Goal: Navigation & Orientation: Find specific page/section

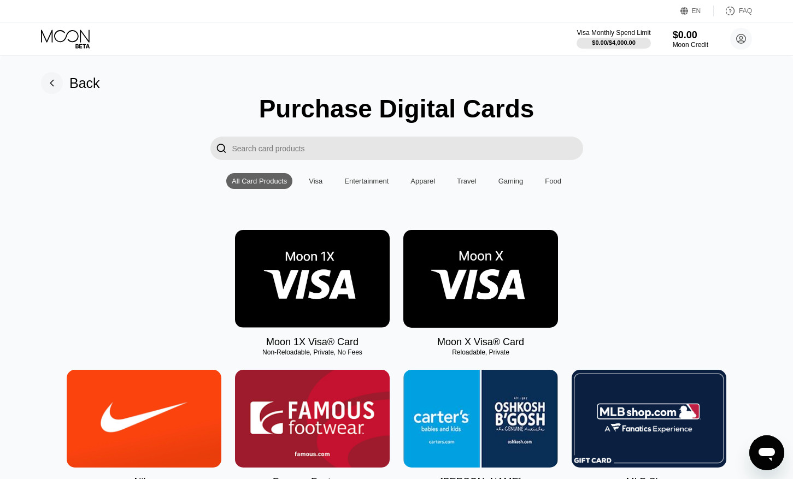
click at [66, 31] on icon at bounding box center [66, 39] width 51 height 19
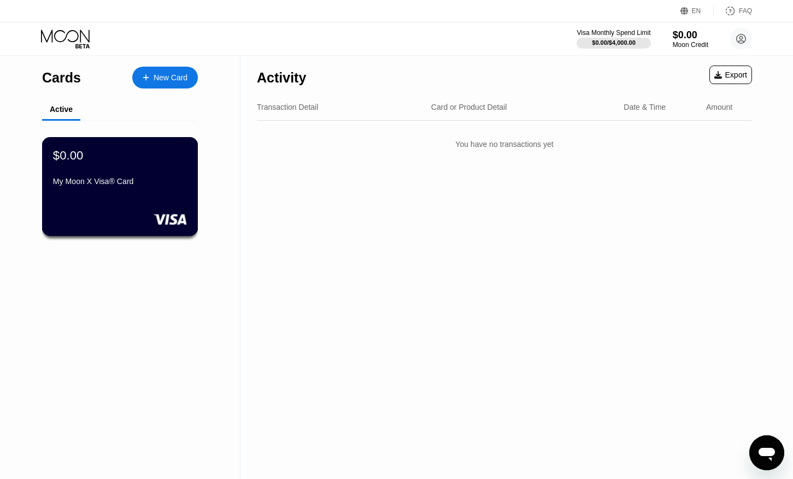
click at [143, 179] on div "My Moon X Visa® Card" at bounding box center [120, 181] width 134 height 9
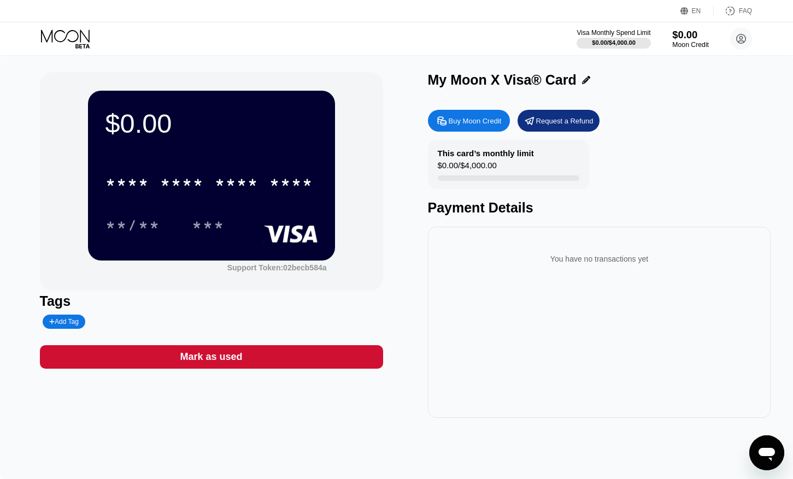
click at [692, 38] on div "$0.00" at bounding box center [690, 34] width 37 height 11
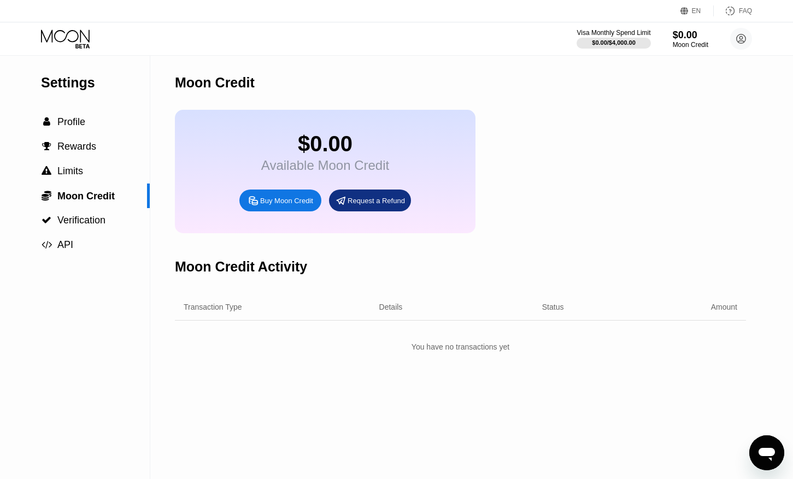
click at [75, 38] on icon at bounding box center [66, 39] width 51 height 19
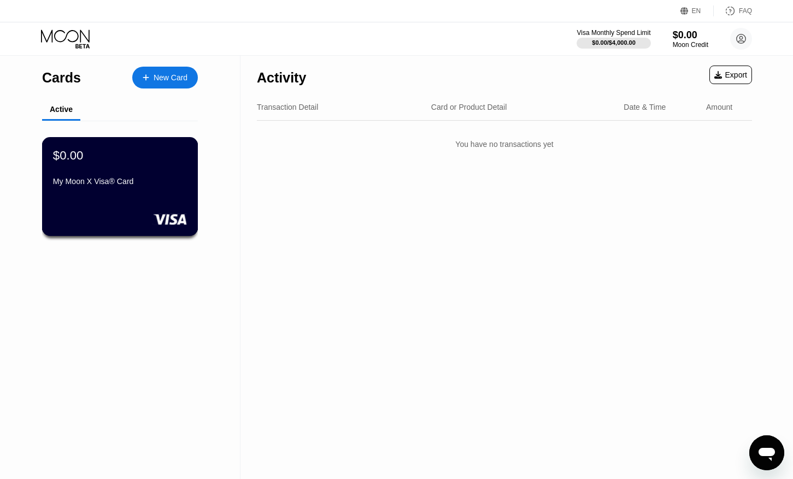
click at [148, 223] on div at bounding box center [120, 219] width 134 height 11
